Goal: Task Accomplishment & Management: Complete application form

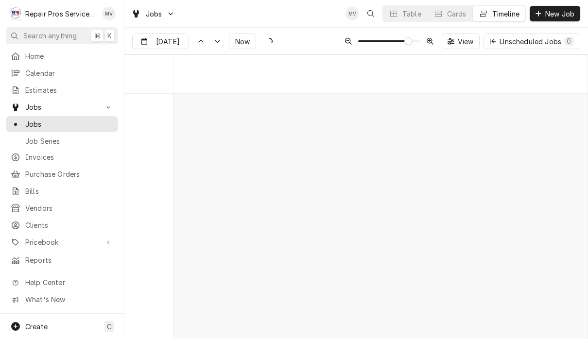
scroll to position [5266, 0]
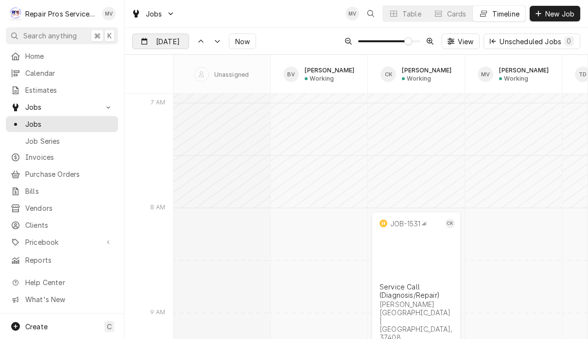
click at [164, 40] on input "Sep 4" at bounding box center [154, 43] width 42 height 19
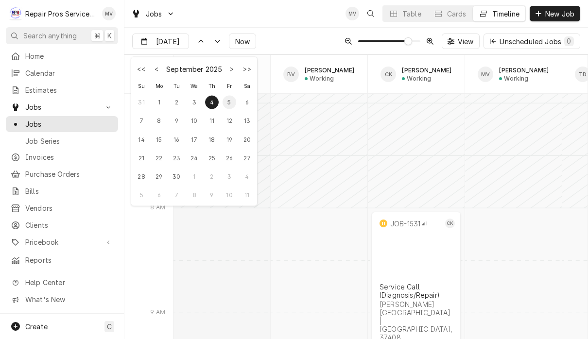
click at [227, 101] on div "5" at bounding box center [230, 102] width 14 height 14
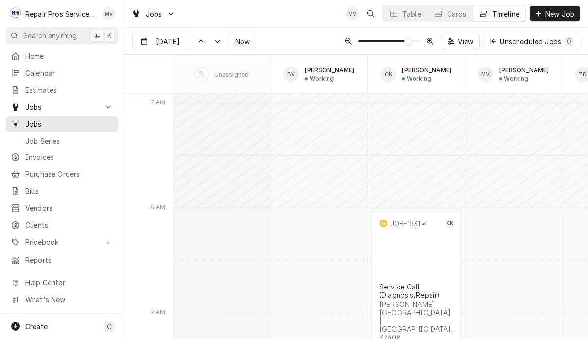
type input "Sep 5"
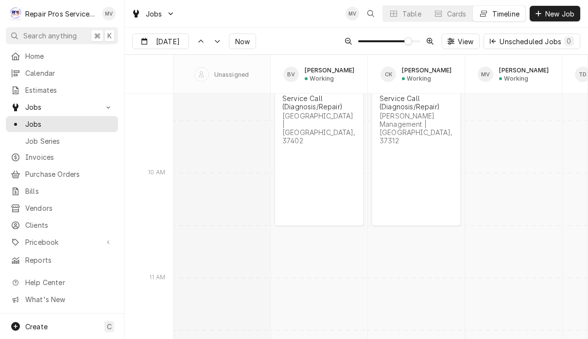
scroll to position [8030, 0]
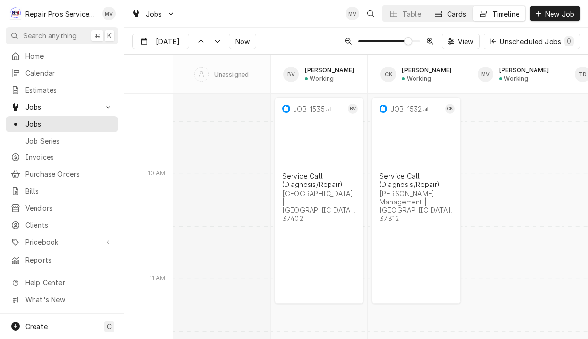
click at [457, 12] on div "Cards" at bounding box center [456, 14] width 19 height 10
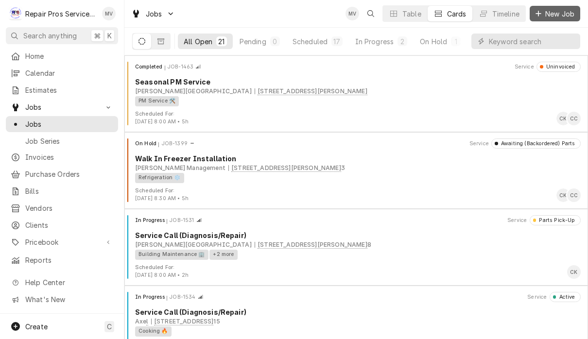
click at [555, 9] on span "New Job" at bounding box center [559, 14] width 33 height 10
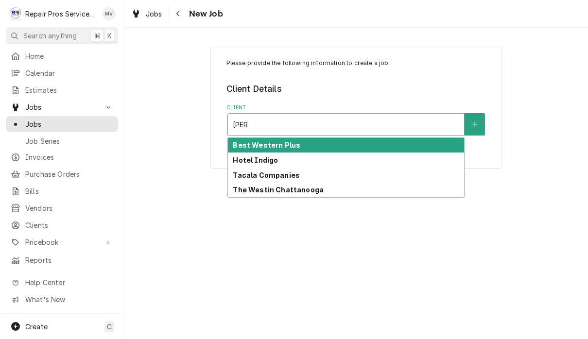
click at [320, 190] on div "The Westin Chattanooga" at bounding box center [346, 190] width 236 height 15
type input "wes"
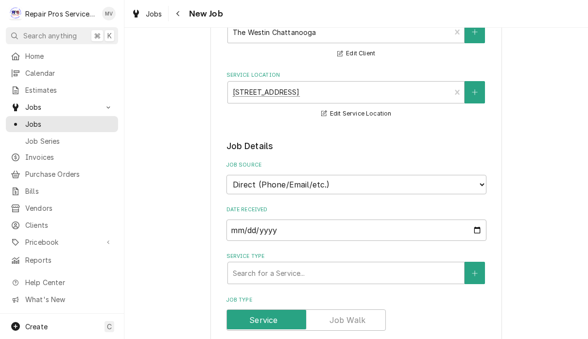
scroll to position [108, 0]
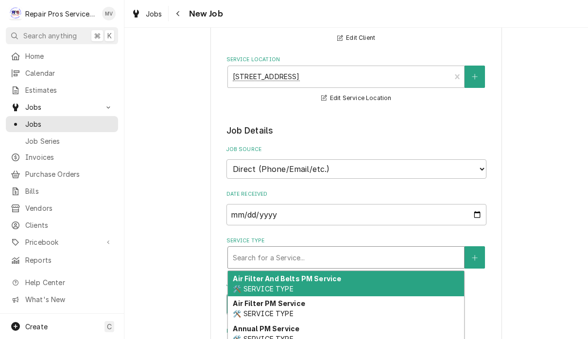
type textarea "x"
type input "d"
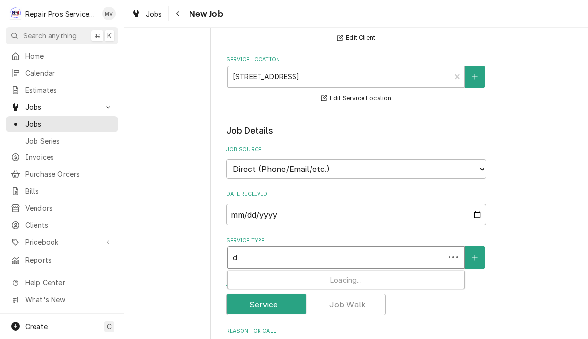
type textarea "x"
type input "di"
type textarea "x"
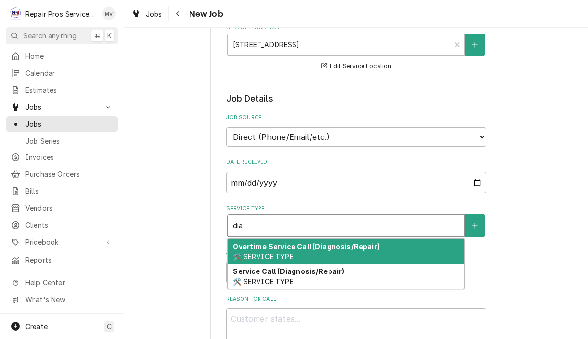
scroll to position [170, 0]
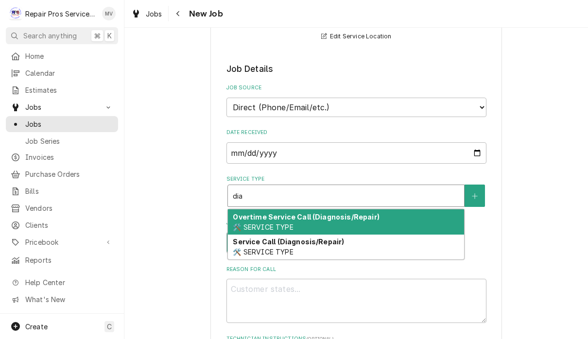
click at [376, 244] on div "Service Call (Diagnosis/Repair) 🛠️ SERVICE TYPE" at bounding box center [346, 247] width 236 height 25
type input "dia"
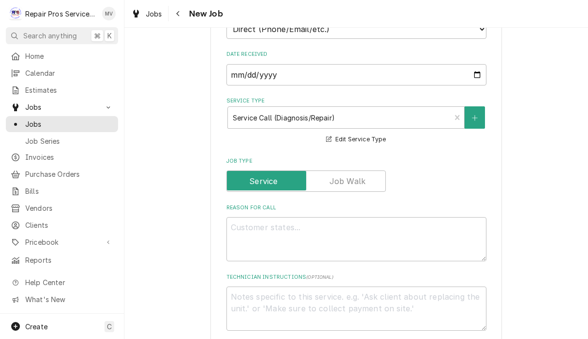
scroll to position [257, 0]
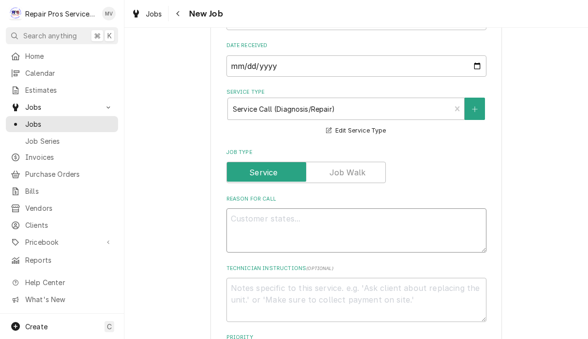
click at [322, 223] on textarea "Reason For Call" at bounding box center [356, 231] width 260 height 44
click at [259, 216] on textarea "Reason For Call" at bounding box center [356, 231] width 260 height 44
paste textarea "Good afternoon. This is Chef Jeff at The Westin Chattanooga. I need someone, id…"
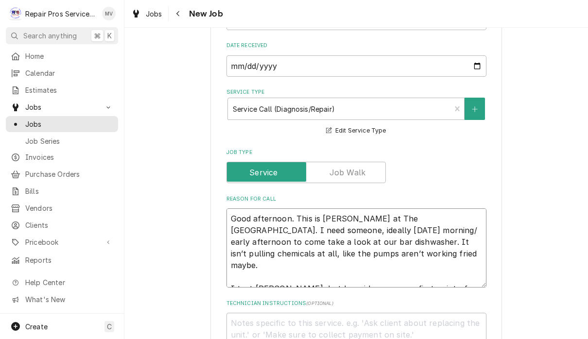
type textarea "x"
type textarea "Good afternoon. This is Chef Jeff at The Westin Chattanooga. I need someone, id…"
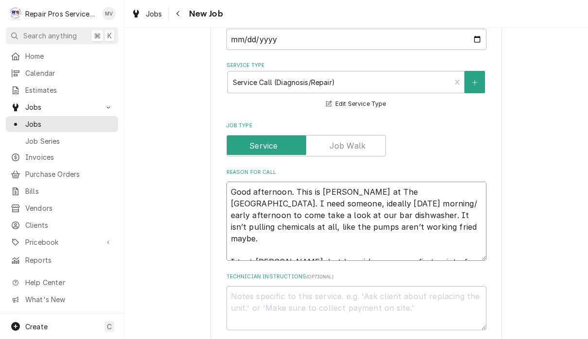
scroll to position [284, 0]
click at [462, 247] on textarea "Good afternoon. This is Chef Jeff at The Westin Chattanooga. I need someone, id…" at bounding box center [356, 220] width 260 height 79
type textarea "x"
type textarea "Good afternoon. This is Chef Jeff at The Westin Chattanooga. I need someone, id…"
type textarea "x"
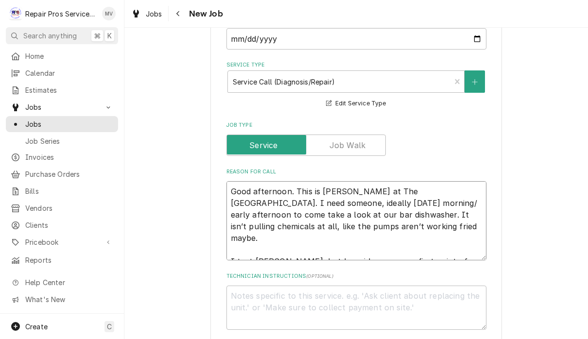
type textarea "Good afternoon. This is Chef Jeff at The Westin Chattanooga. I need someone, id…"
type textarea "x"
type textarea "Good afternoon. This is Chef Jeff at The Westin Chattanooga. I need someone, id…"
type textarea "x"
type textarea "Good afternoon. This is Chef Jeff at The Westin Chattanooga. I need someone, id…"
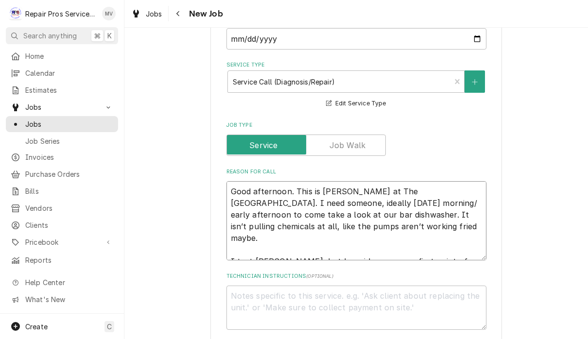
type textarea "x"
type textarea "Good afternoon. This is Chef Jeff at The Westin Chattanooga. I need someone, id…"
type textarea "x"
type textarea "Good afternoon. This is Chef Jeff at The Westin Chattanooga. I need someone, id…"
type textarea "x"
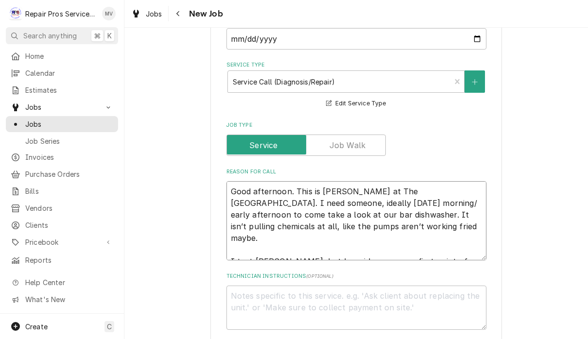
type textarea "Good afternoon. This is Chef Jeff at The Westin Chattanooga. I need someone, id…"
type textarea "x"
type textarea "Good afternoon. This is Chef Jeff at The Westin Chattanooga. I need someone, id…"
type textarea "x"
type textarea "Good afternoon. This is Chef Jeff at The Westin Chattanooga. I need someone, id…"
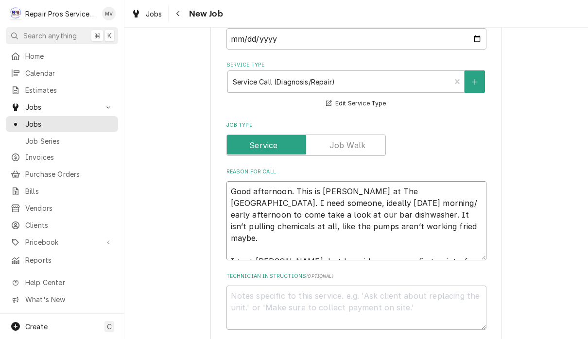
type textarea "x"
type textarea "Good afternoon. This is Chef Jeff at The Westin Chattanooga. I need someone, id…"
type textarea "x"
type textarea "Good afternoon. This is Chef Jeff at The Westin Chattanooga. I need someone, id…"
type textarea "x"
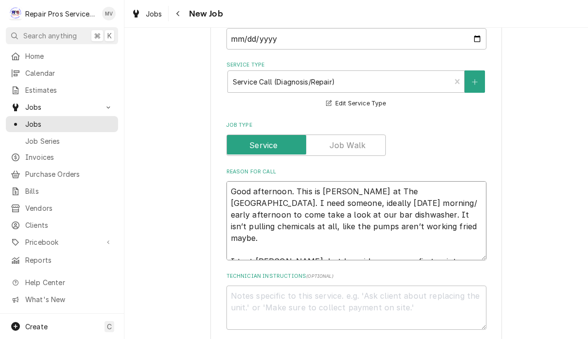
type textarea "Good afternoon. This is Chef Jeff at The Westin Chattanooga. I need someone, id…"
type textarea "x"
type textarea "Good afternoon. This is Chef Jeff at The Westin Chattanooga. I need someone, id…"
type textarea "x"
type textarea "Good afternoon. This is Chef Jeff at The Westin Chattanooga. I need someone, id…"
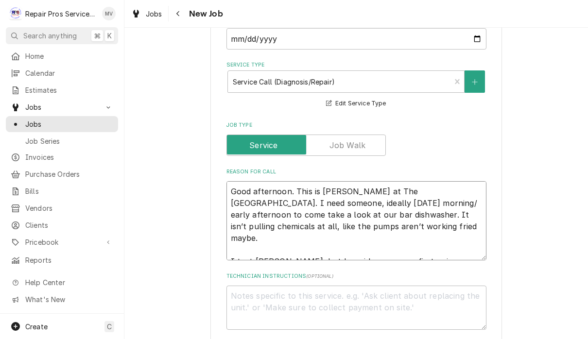
type textarea "x"
type textarea "Good afternoon. This is Chef Jeff at The Westin Chattanooga. I need someone, id…"
type textarea "x"
type textarea "Good afternoon. This is Chef Jeff at The Westin Chattanooga. I need someone, id…"
type textarea "x"
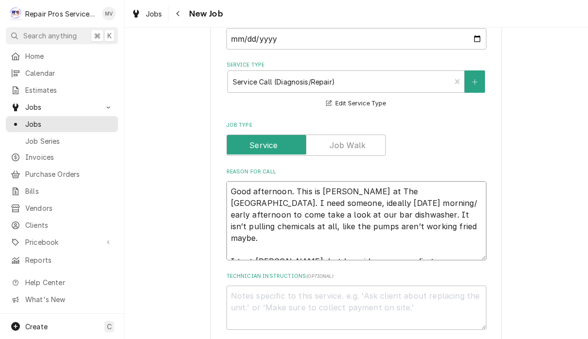
type textarea "Good afternoon. This is Chef Jeff at The Westin Chattanooga. I need someone, id…"
type textarea "x"
type textarea "Good afternoon. This is Chef Jeff at The Westin Chattanooga. I need someone, id…"
type textarea "x"
type textarea "Good afternoon. This is Chef Jeff at The Westin Chattanooga. I need someone, id…"
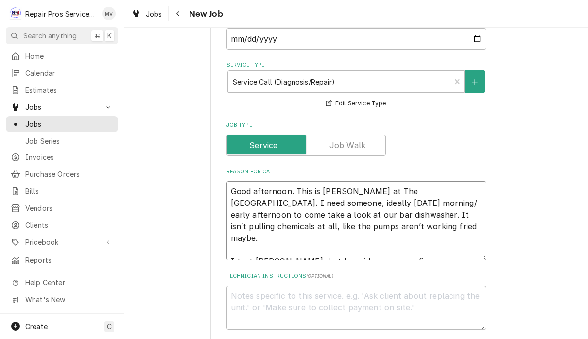
type textarea "x"
type textarea "Good afternoon. This is Chef Jeff at The Westin Chattanooga. I need someone, id…"
type textarea "x"
type textarea "Good afternoon. This is Chef Jeff at The Westin Chattanooga. I need someone, id…"
type textarea "x"
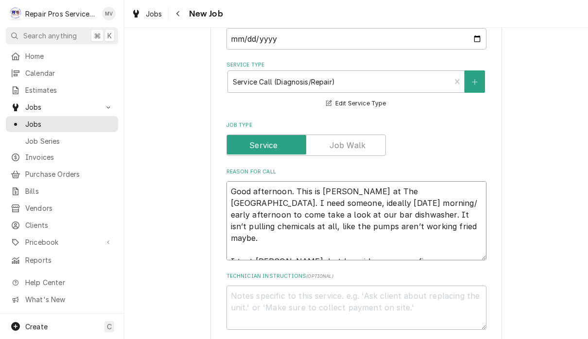
type textarea "Good afternoon. This is Chef Jeff at The Westin Chattanooga. I need someone, id…"
type textarea "x"
type textarea "Good afternoon. This is Chef Jeff at The Westin Chattanooga. I need someone, id…"
type textarea "x"
type textarea "Good afternoon. This is Chef Jeff at The Westin Chattanooga. I need someone, id…"
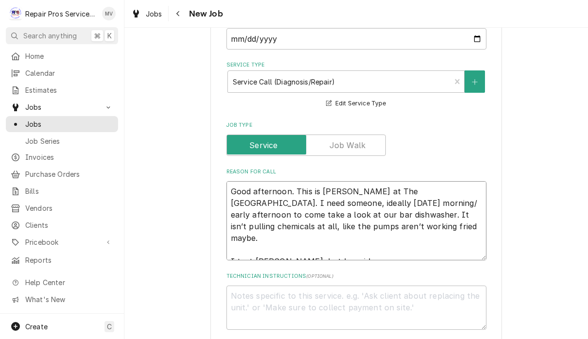
type textarea "x"
type textarea "Good afternoon. This is Chef Jeff at The Westin Chattanooga. I need someone, id…"
type textarea "x"
type textarea "Good afternoon. This is Chef Jeff at The Westin Chattanooga. I need someone, id…"
type textarea "x"
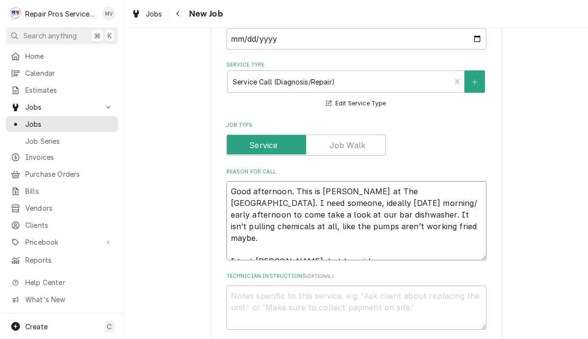
type textarea "Good afternoon. This is Chef Jeff at The Westin Chattanooga. I need someone, id…"
type textarea "x"
type textarea "Good afternoon. This is Chef Jeff at The Westin Chattanooga. I need someone, id…"
type textarea "x"
type textarea "Good afternoon. This is Chef Jeff at The Westin Chattanooga. I need someone, id…"
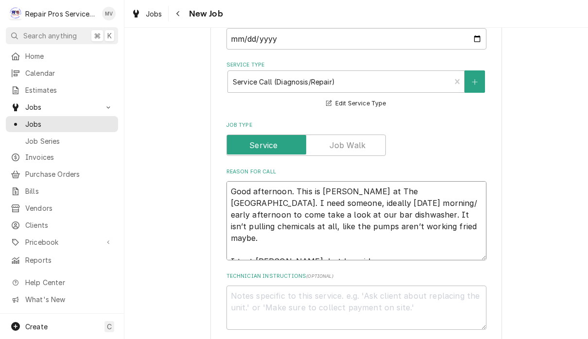
type textarea "x"
type textarea "Good afternoon. This is Chef Jeff at The Westin Chattanooga. I need someone, id…"
type textarea "x"
type textarea "Good afternoon. This is Chef Jeff at The Westin Chattanooga. I need someone, id…"
type textarea "x"
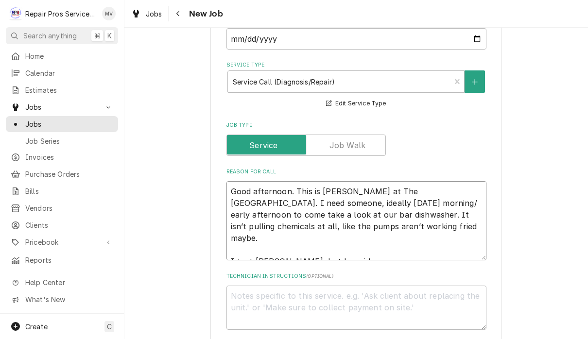
type textarea "Good afternoon. This is Chef Jeff at The Westin Chattanooga. I need someone, id…"
type textarea "x"
type textarea "Good afternoon. This is Chef Jeff at The Westin Chattanooga. I need someone, id…"
type textarea "x"
type textarea "Good afternoon. This is Chef Jeff at The Westin Chattanooga. I need someone, id…"
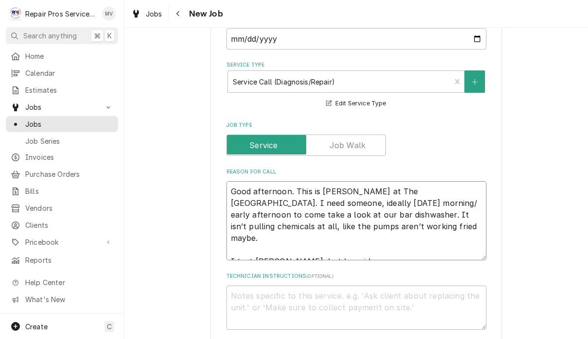
type textarea "x"
type textarea "Good afternoon. This is Chef Jeff at The Westin Chattanooga. I need someone, id…"
type textarea "x"
type textarea "Good afternoon. This is Chef Jeff at The Westin Chattanooga. I need someone, id…"
type textarea "x"
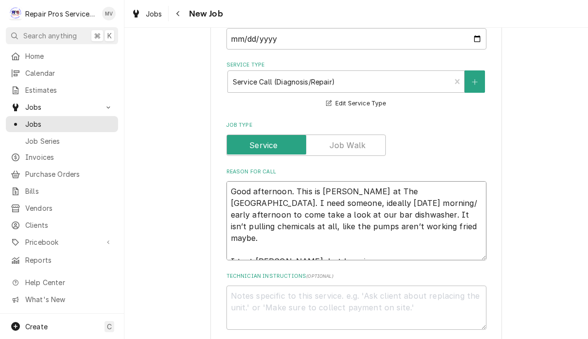
type textarea "Good afternoon. This is Chef Jeff at The Westin Chattanooga. I need someone, id…"
type textarea "x"
type textarea "Good afternoon. This is Chef Jeff at The Westin Chattanooga. I need someone, id…"
type textarea "x"
type textarea "Good afternoon. This is Chef Jeff at The Westin Chattanooga. I need someone, id…"
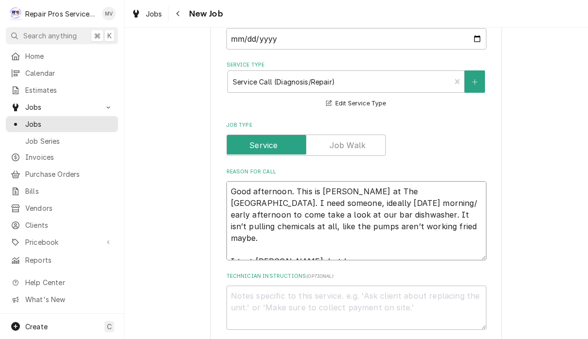
type textarea "x"
type textarea "Good afternoon. This is Chef Jeff at The Westin Chattanooga. I need someone, id…"
type textarea "x"
type textarea "Good afternoon. This is Chef Jeff at The Westin Chattanooga. I need someone, id…"
type textarea "x"
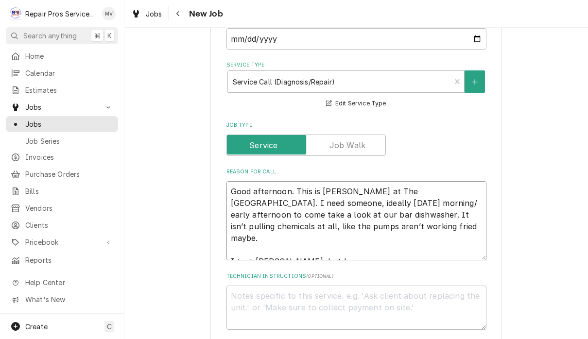
type textarea "Good afternoon. This is Chef Jeff at The Westin Chattanooga. I need someone, id…"
type textarea "x"
type textarea "Good afternoon. This is Chef Jeff at The Westin Chattanooga. I need someone, id…"
type textarea "x"
type textarea "Good afternoon. This is Chef Jeff at The Westin Chattanooga. I need someone, id…"
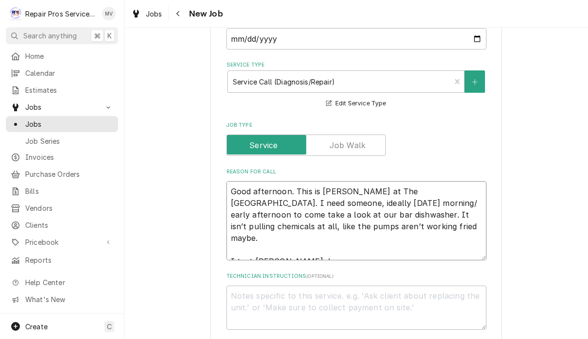
type textarea "x"
type textarea "Good afternoon. This is Chef Jeff at The Westin Chattanooga. I need someone, id…"
type textarea "x"
type textarea "Good afternoon. This is Chef Jeff at The Westin Chattanooga. I need someone, id…"
type textarea "x"
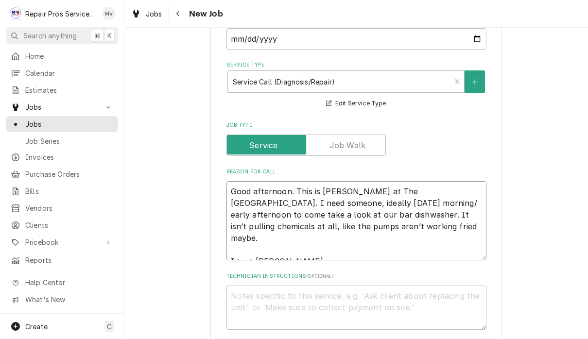
type textarea "Good afternoon. This is Chef Jeff at The Westin Chattanooga. I need someone, id…"
type textarea "x"
type textarea "Good afternoon. This is Chef Jeff at The Westin Chattanooga. I need someone, id…"
type textarea "x"
type textarea "Good afternoon. This is Chef Jeff at The Westin Chattanooga. I need someone, id…"
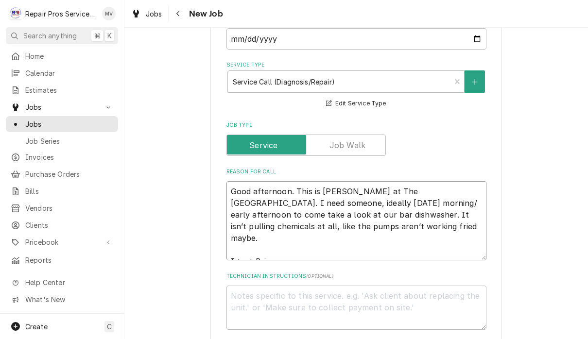
type textarea "x"
type textarea "Good afternoon. This is Chef Jeff at The Westin Chattanooga. I need someone, id…"
type textarea "x"
type textarea "Good afternoon. This is Chef Jeff at The Westin Chattanooga. I need someone, id…"
type textarea "x"
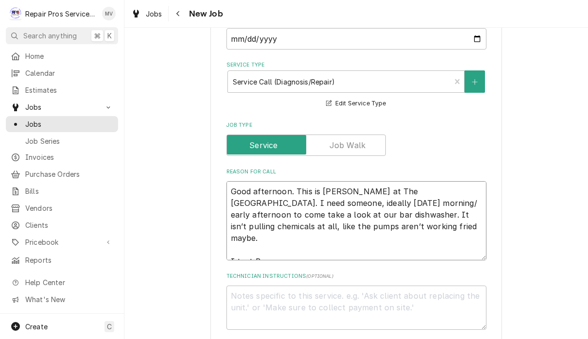
type textarea "Good afternoon. This is Chef Jeff at The Westin Chattanooga. I need someone, id…"
type textarea "x"
type textarea "Good afternoon. This is Chef Jeff at The Westin Chattanooga. I need someone, id…"
type textarea "x"
type textarea "Good afternoon. This is Chef Jeff at The Westin Chattanooga. I need someone, id…"
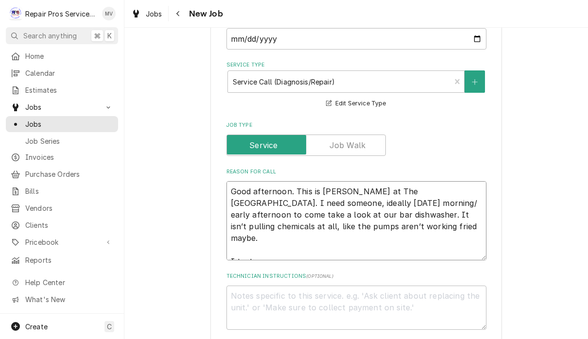
type textarea "x"
type textarea "Good afternoon. This is Chef Jeff at The Westin Chattanooga. I need someone, id…"
type textarea "x"
type textarea "Good afternoon. This is Chef Jeff at The Westin Chattanooga. I need someone, id…"
type textarea "x"
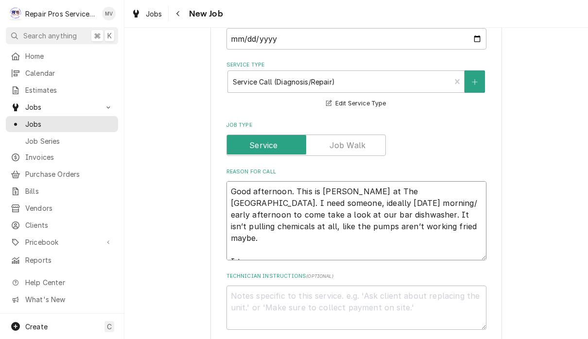
type textarea "Good afternoon. This is Chef Jeff at The Westin Chattanooga. I need someone, id…"
type textarea "x"
type textarea "Good afternoon. This is Chef Jeff at The Westin Chattanooga. I need someone, id…"
type textarea "x"
type textarea "Good afternoon. This is Chef Jeff at The Westin Chattanooga. I need someone, id…"
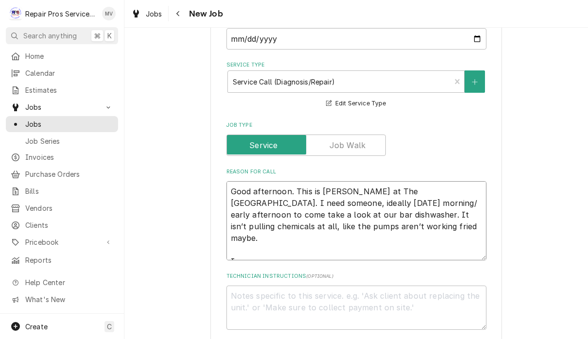
type textarea "x"
type textarea "Good afternoon. This is Chef Jeff at The Westin Chattanooga. I need someone, id…"
type textarea "x"
type textarea "Good afternoon. This is Chef Jeff at The Westin Chattanooga. I need someone, id…"
type textarea "x"
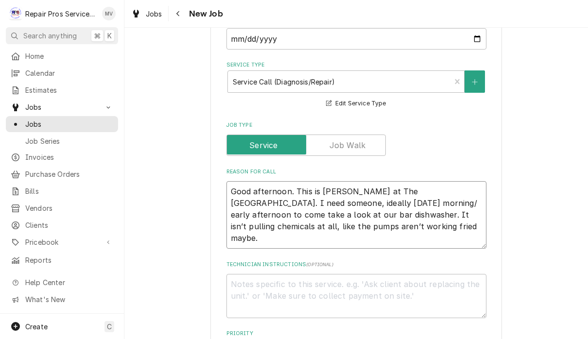
type textarea "Good afternoon. This is Chef Jeff at The Westin Chattanooga. I need someone, id…"
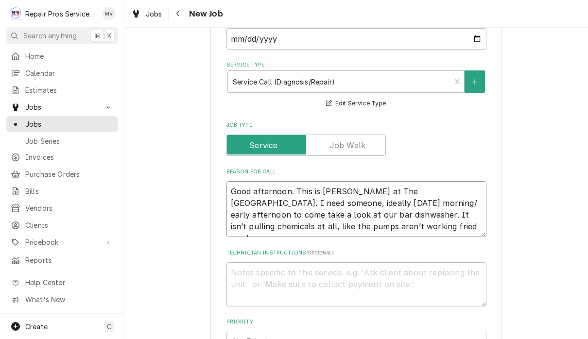
type textarea "x"
type textarea "Good afternoon. This is Chef Jeff at The Westin Chattanooga. I need someone, id…"
type textarea "x"
type textarea "Good afternoon. This is Chef Jeff at The Westin Chattanooga. I need someone, id…"
type textarea "x"
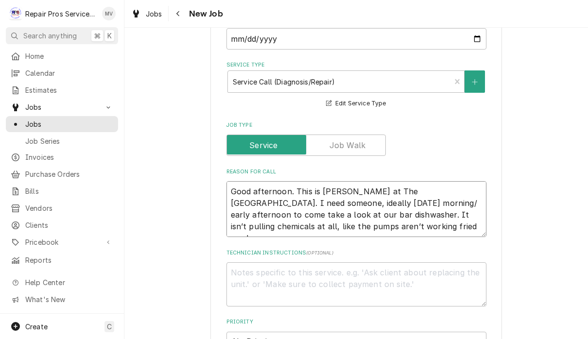
type textarea "Good afternoon. This is Chef Jeff at The Westin Chattanooga. I need someone, id…"
type textarea "x"
type textarea "Good afternoon. This is Chef Jeff at The Westin Chattanooga. I need someone, id…"
type textarea "x"
type textarea "Good afternoon. This is Chef Jeff at The Westin Chattanooga. I need someone, id…"
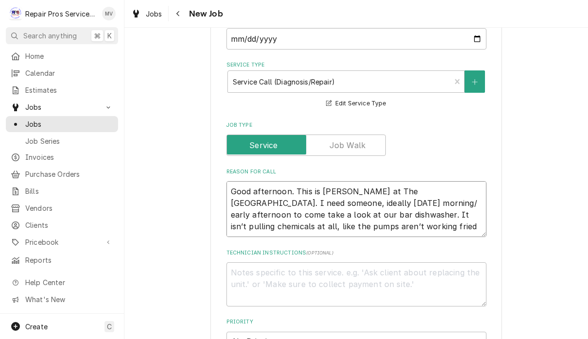
type textarea "x"
type textarea "Good afternoon. This is Chef Jeff at The Westin Chattanooga. I need someone, id…"
type textarea "x"
type textarea "Good afternoon. This is Chef Jeff at The Westin Chattanooga. I need someone, id…"
type textarea "x"
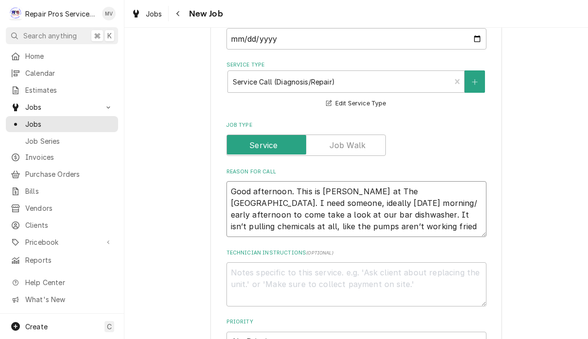
type textarea "Good afternoon. This is Chef Jeff at The Westin Chattanooga. I need someone, id…"
type textarea "x"
type textarea "Good afternoon. This is Chef Jeff at The Westin Chattanooga. I need someone, id…"
type textarea "x"
type textarea "Good afternoon. This is Chef Jeff at The Westin Chattanooga. I need someone, id…"
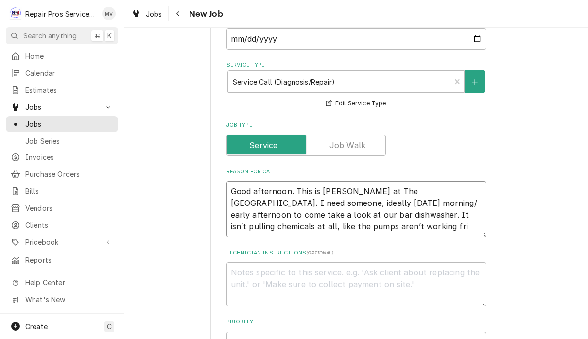
type textarea "x"
type textarea "Good afternoon. This is Chef Jeff at The Westin Chattanooga. I need someone, id…"
type textarea "x"
type textarea "Good afternoon. This is Chef Jeff at The Westin Chattanooga. I need someone, id…"
type textarea "x"
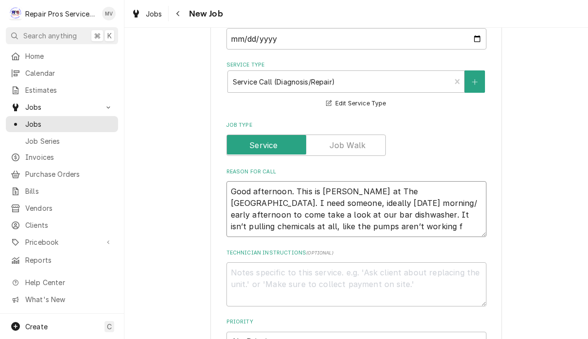
type textarea "Good afternoon. This is Chef Jeff at The Westin Chattanooga. I need someone, id…"
type textarea "x"
type textarea "Good afternoon. This is Chef Jeff at The Westin Chattanooga. I need someone, id…"
type textarea "x"
type textarea "Good afternoon. This is Chef Jeff at The Westin Chattanooga. I need someone, id…"
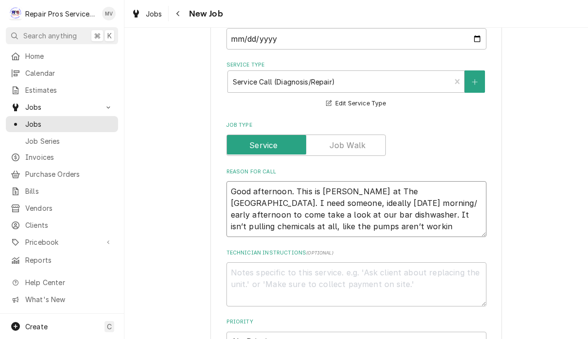
type textarea "x"
type textarea "Good afternoon. This is Chef Jeff at The Westin Chattanooga. I need someone, id…"
type textarea "x"
type textarea "Good afternoon. This is Chef Jeff at The Westin Chattanooga. I need someone, id…"
type textarea "x"
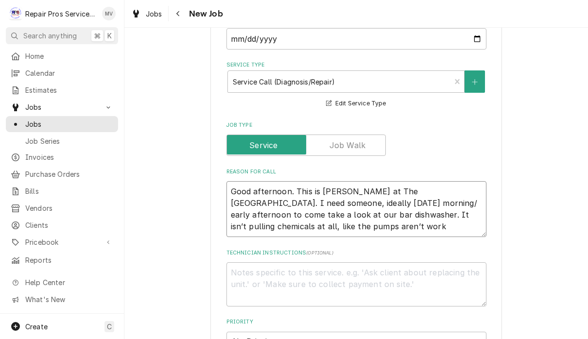
type textarea "Good afternoon. This is Chef Jeff at The Westin Chattanooga. I need someone, id…"
type textarea "x"
type textarea "Good afternoon. This is Chef Jeff at The Westin Chattanooga. I need someone, id…"
type textarea "x"
type textarea "Good afternoon. This is Chef Jeff at The Westin Chattanooga. I need someone, id…"
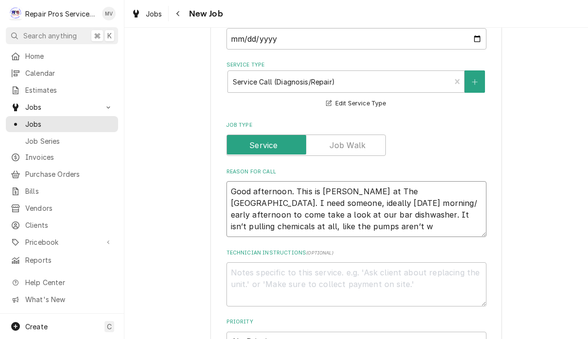
type textarea "x"
type textarea "Good afternoon. This is Chef Jeff at The Westin Chattanooga. I need someone, id…"
type textarea "x"
type textarea "Good afternoon. This is Chef Jeff at The Westin Chattanooga. I need someone, id…"
type textarea "x"
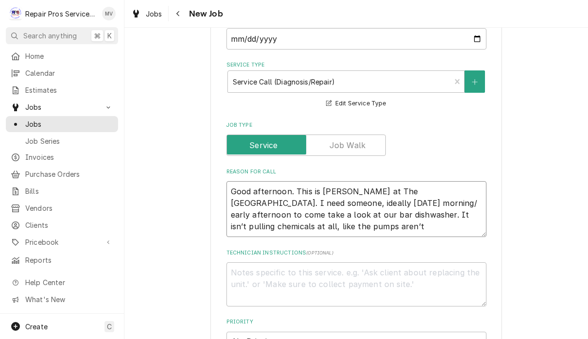
type textarea "Good afternoon. This is Chef Jeff at The Westin Chattanooga. I need someone, id…"
type textarea "x"
type textarea "Good afternoon. This is Chef Jeff at The Westin Chattanooga. I need someone, id…"
type textarea "x"
type textarea "Good afternoon. This is Chef Jeff at The Westin Chattanooga. I need someone, id…"
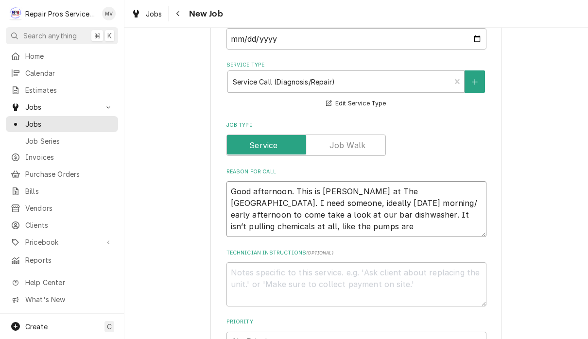
type textarea "x"
type textarea "Good afternoon. This is Chef Jeff at The Westin Chattanooga. I need someone, id…"
type textarea "x"
type textarea "Good afternoon. This is Chef Jeff at The Westin Chattanooga. I need someone, id…"
type textarea "x"
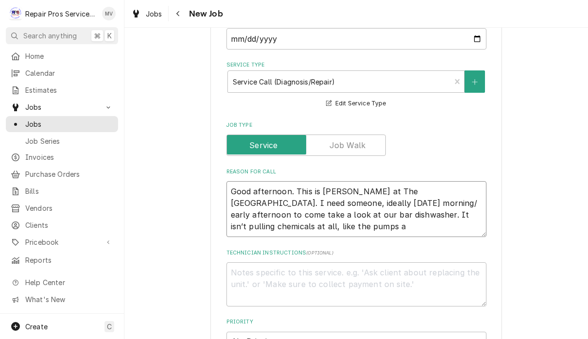
type textarea "Good afternoon. This is Chef Jeff at The Westin Chattanooga. I need someone, id…"
type textarea "x"
type textarea "Good afternoon. This is Chef Jeff at The Westin Chattanooga. I need someone, id…"
type textarea "x"
type textarea "Good afternoon. This is Chef Jeff at The Westin Chattanooga. I need someone, id…"
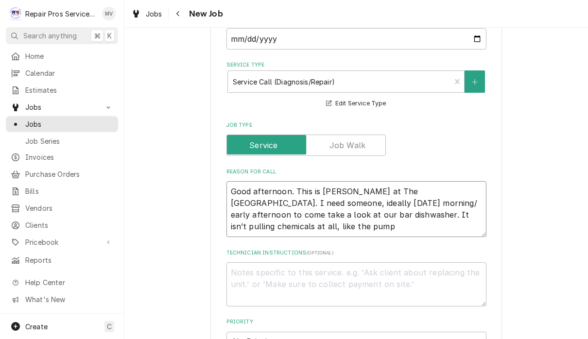
type textarea "x"
type textarea "Good afternoon. This is Chef Jeff at The Westin Chattanooga. I need someone, id…"
type textarea "x"
type textarea "Good afternoon. This is Chef Jeff at The Westin Chattanooga. I need someone, id…"
type textarea "x"
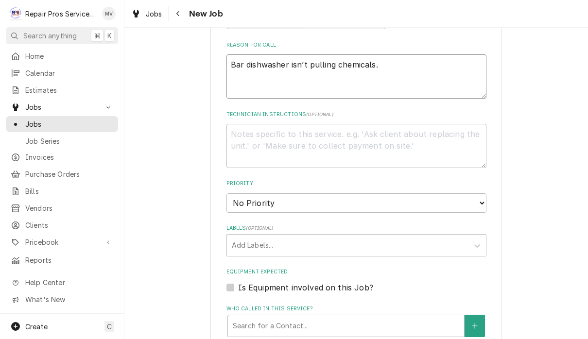
scroll to position [416, 0]
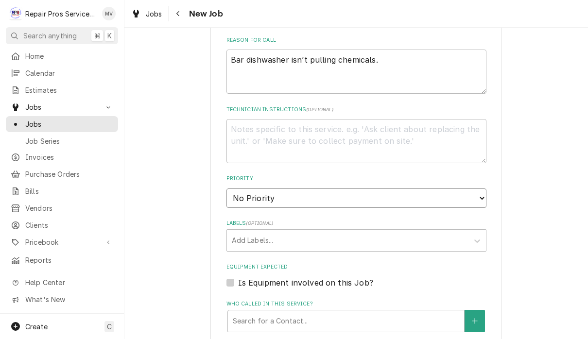
click at [409, 189] on select "No Priority Urgent High Medium Low" at bounding box center [356, 198] width 260 height 19
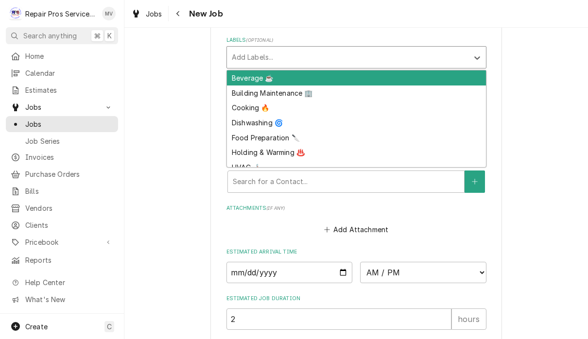
scroll to position [601, 0]
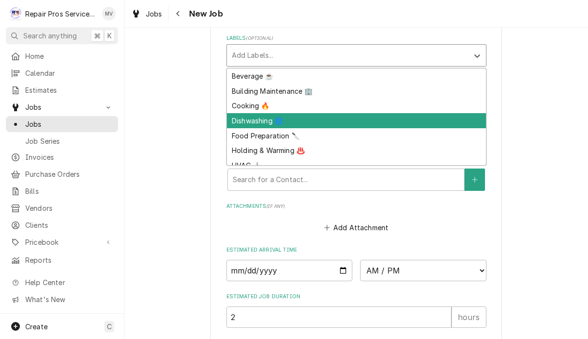
click at [270, 113] on div "Dishwashing 🌀" at bounding box center [356, 120] width 259 height 15
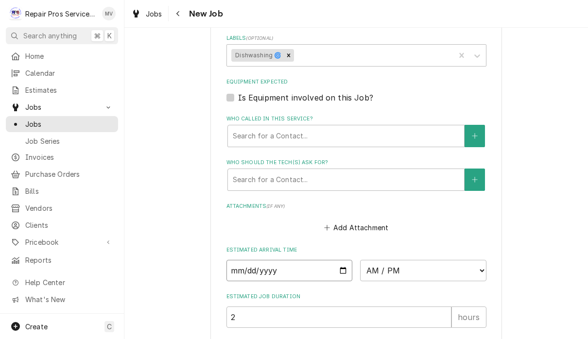
click at [301, 260] on input "Date" at bounding box center [289, 270] width 126 height 21
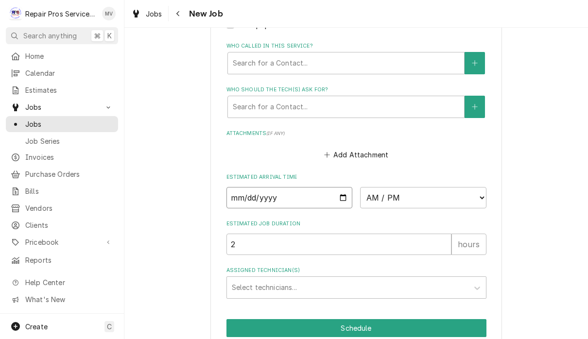
scroll to position [673, 0]
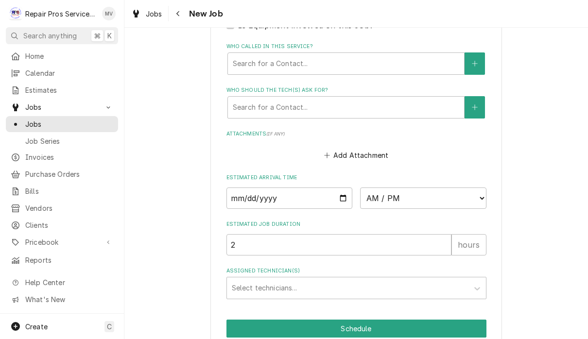
click at [373, 188] on select "AM / PM 6:00 AM 6:15 AM 6:30 AM 6:45 AM 7:00 AM 7:15 AM 7:30 AM 7:45 AM 8:00 AM…" at bounding box center [423, 198] width 126 height 21
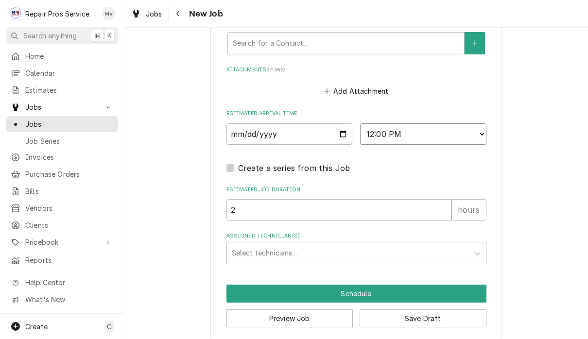
scroll to position [736, 0]
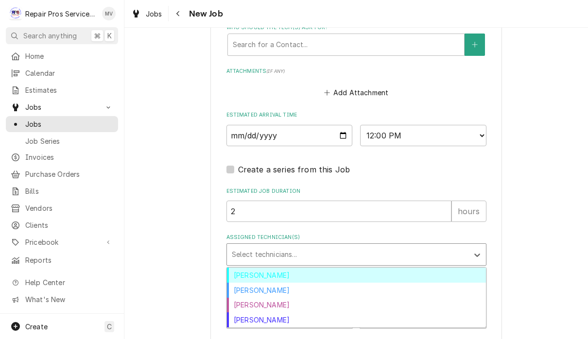
click at [341, 268] on div "Brian Volker" at bounding box center [356, 275] width 259 height 15
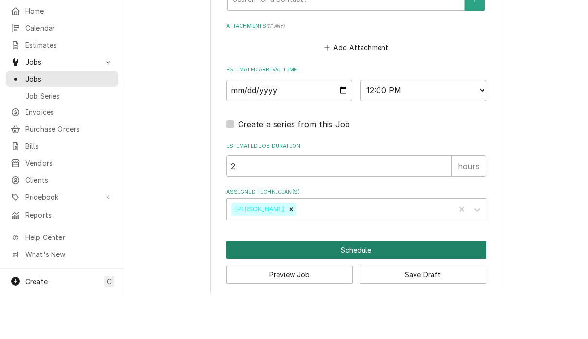
click at [382, 286] on button "Schedule" at bounding box center [356, 295] width 260 height 18
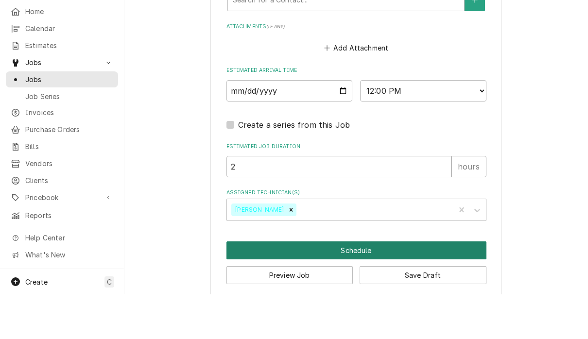
scroll to position [726, 0]
